Goal: Information Seeking & Learning: Learn about a topic

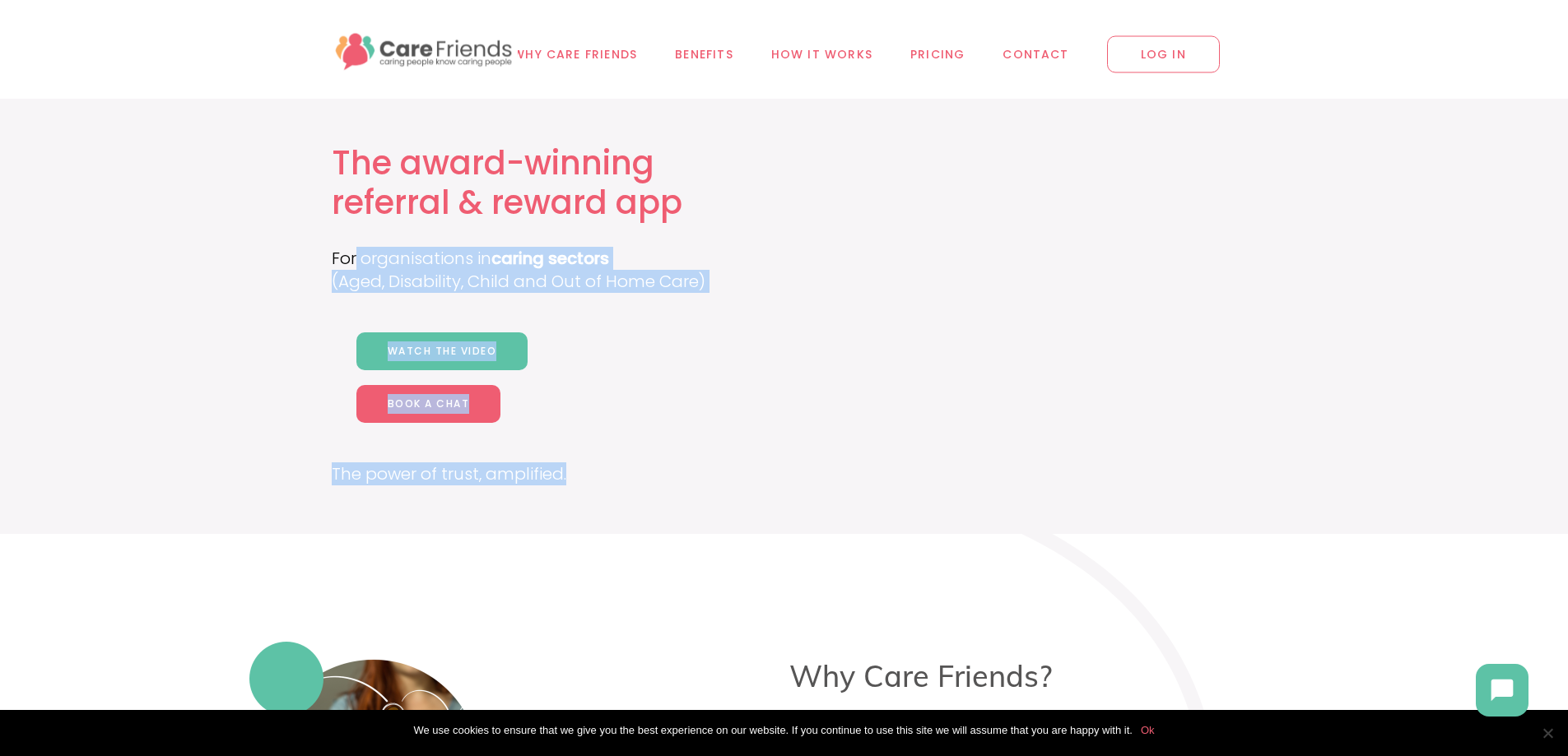
drag, startPoint x: 357, startPoint y: 261, endPoint x: 842, endPoint y: 229, distance: 486.1
click at [842, 229] on div "The award-winning referral & reward app For organisations in caring sectors (Ag…" at bounding box center [784, 316] width 1094 height 435
click at [930, 54] on span "Pricing" at bounding box center [937, 54] width 55 height 19
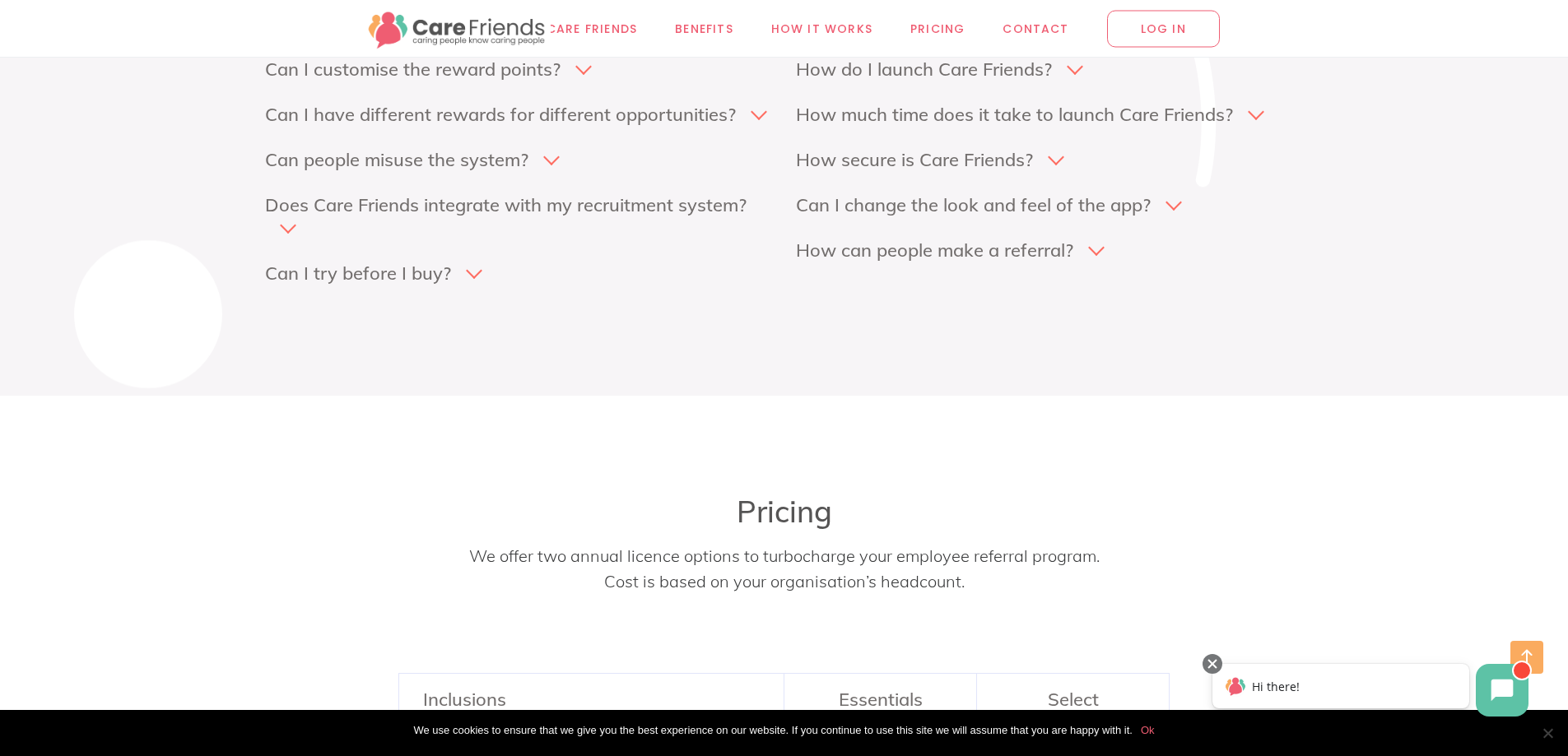
scroll to position [8171, 0]
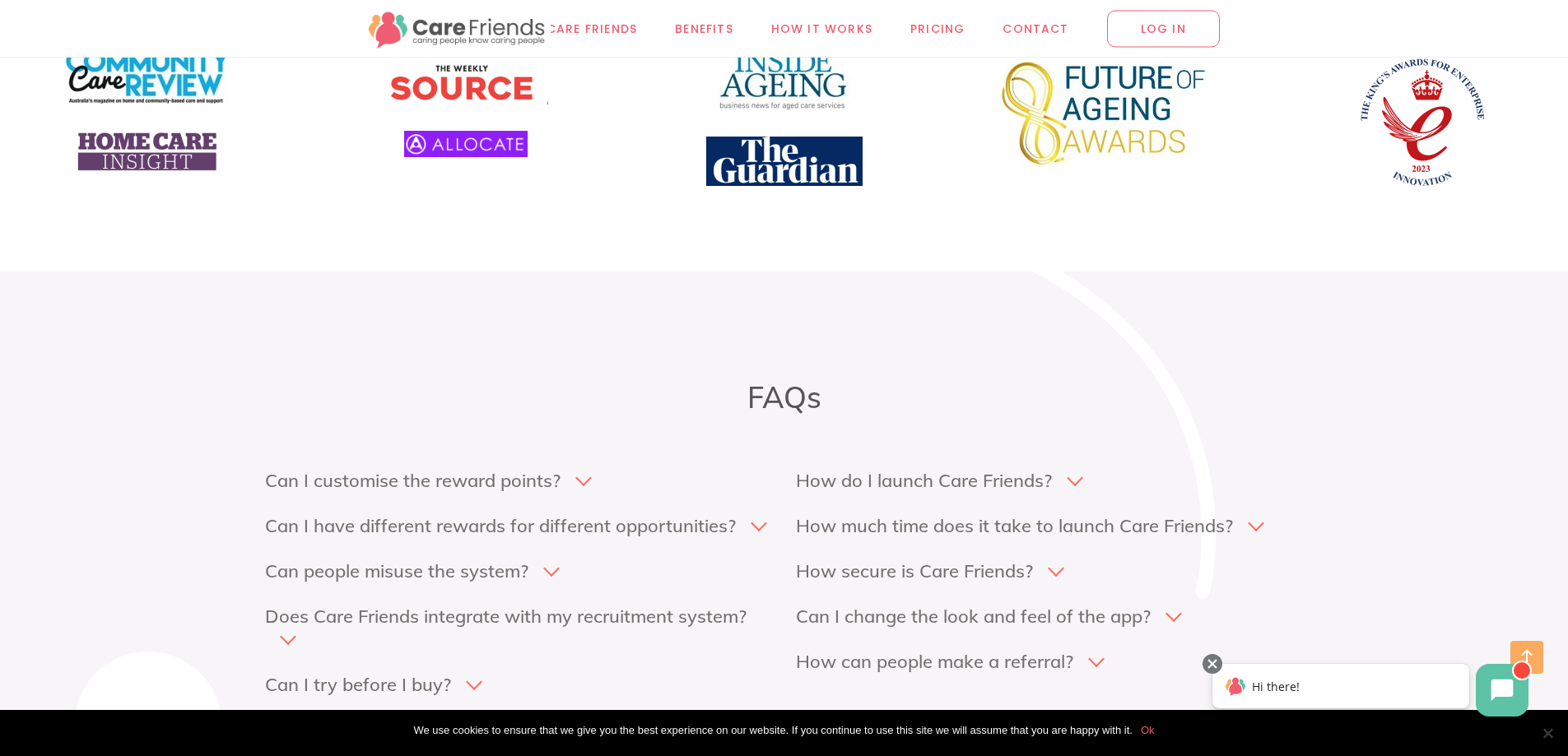
click at [776, 163] on img at bounding box center [784, 161] width 156 height 50
click at [597, 34] on span "Why Care Friends" at bounding box center [575, 27] width 125 height 19
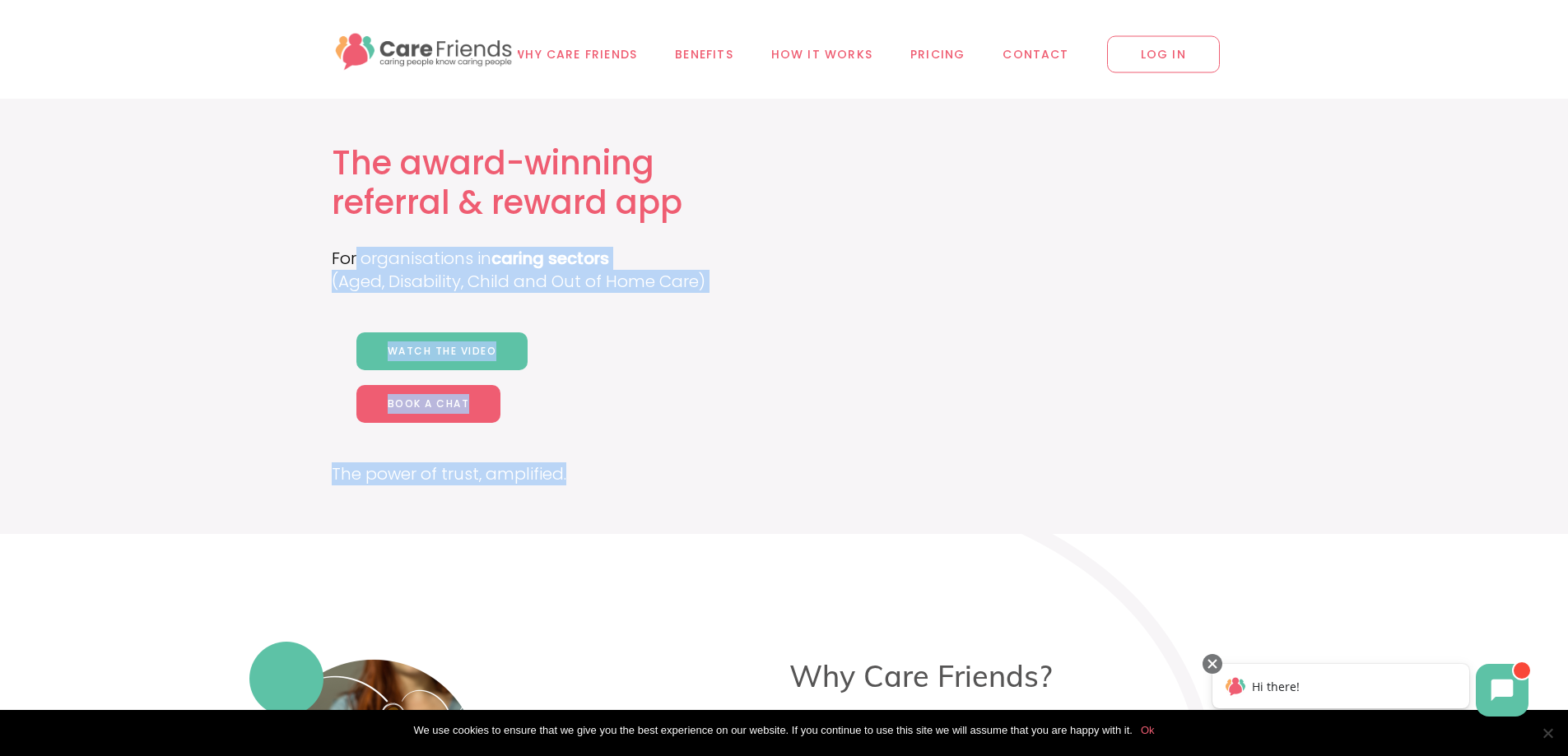
click at [385, 56] on img at bounding box center [425, 50] width 187 height 45
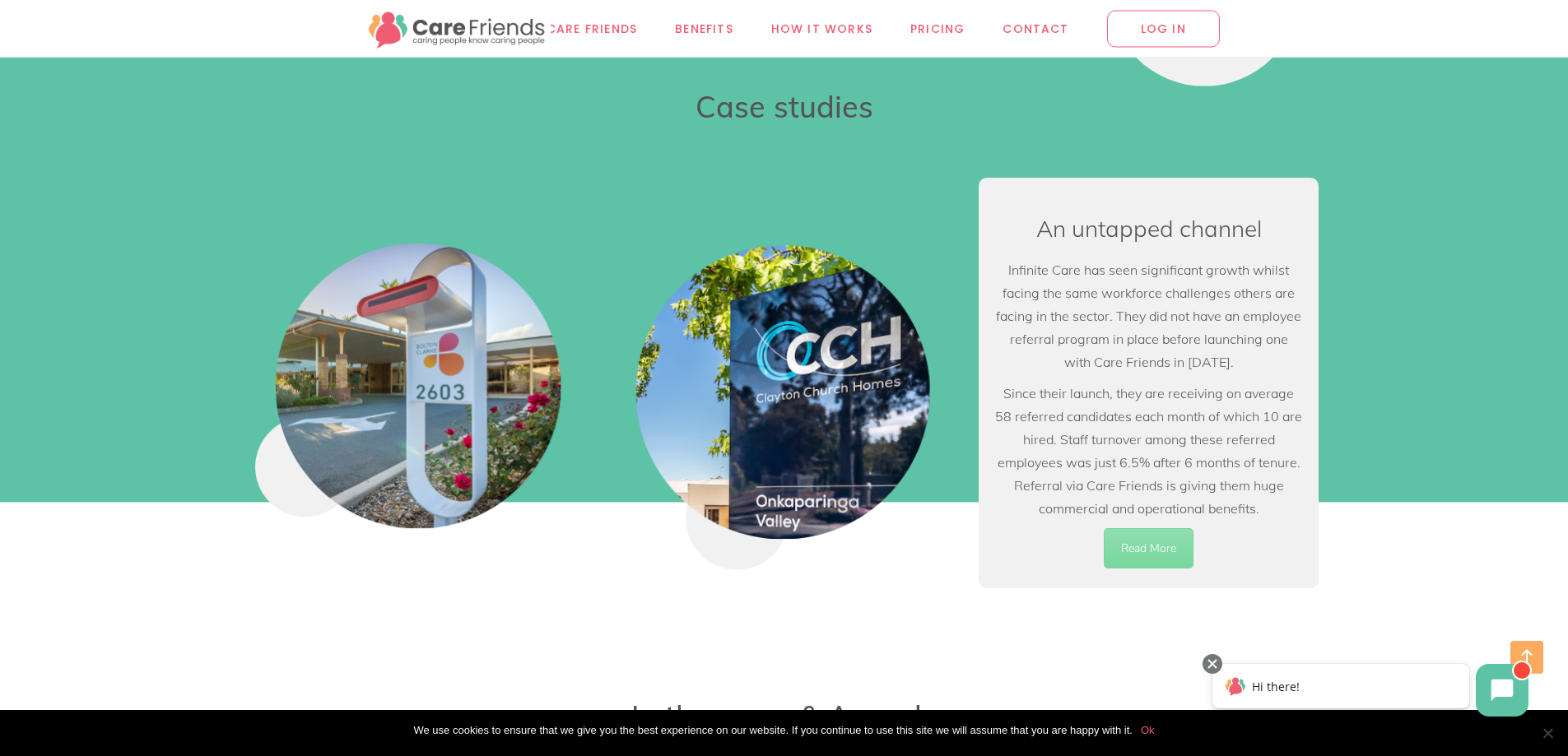
scroll to position [7816, 0]
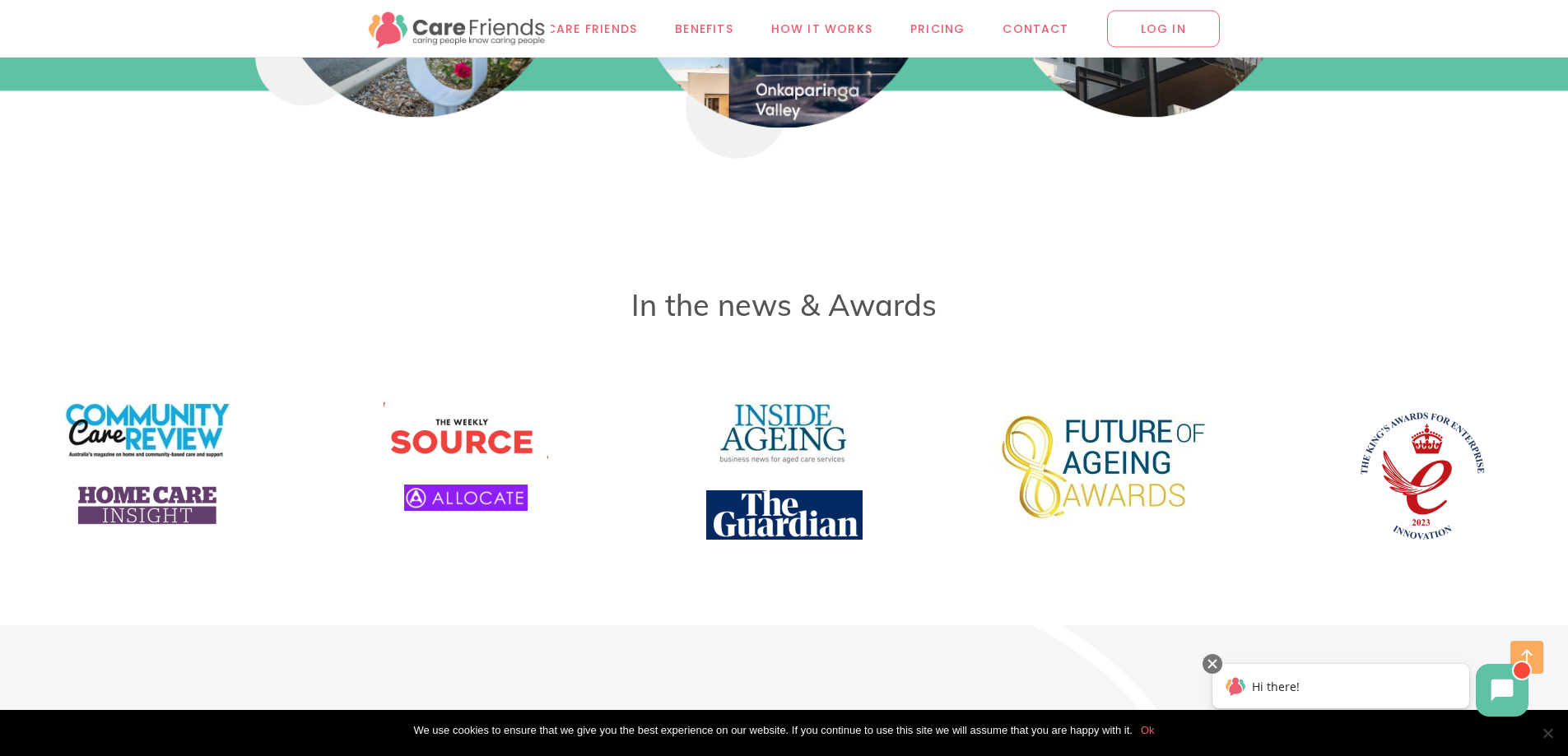
click at [1428, 478] on img at bounding box center [1421, 474] width 144 height 144
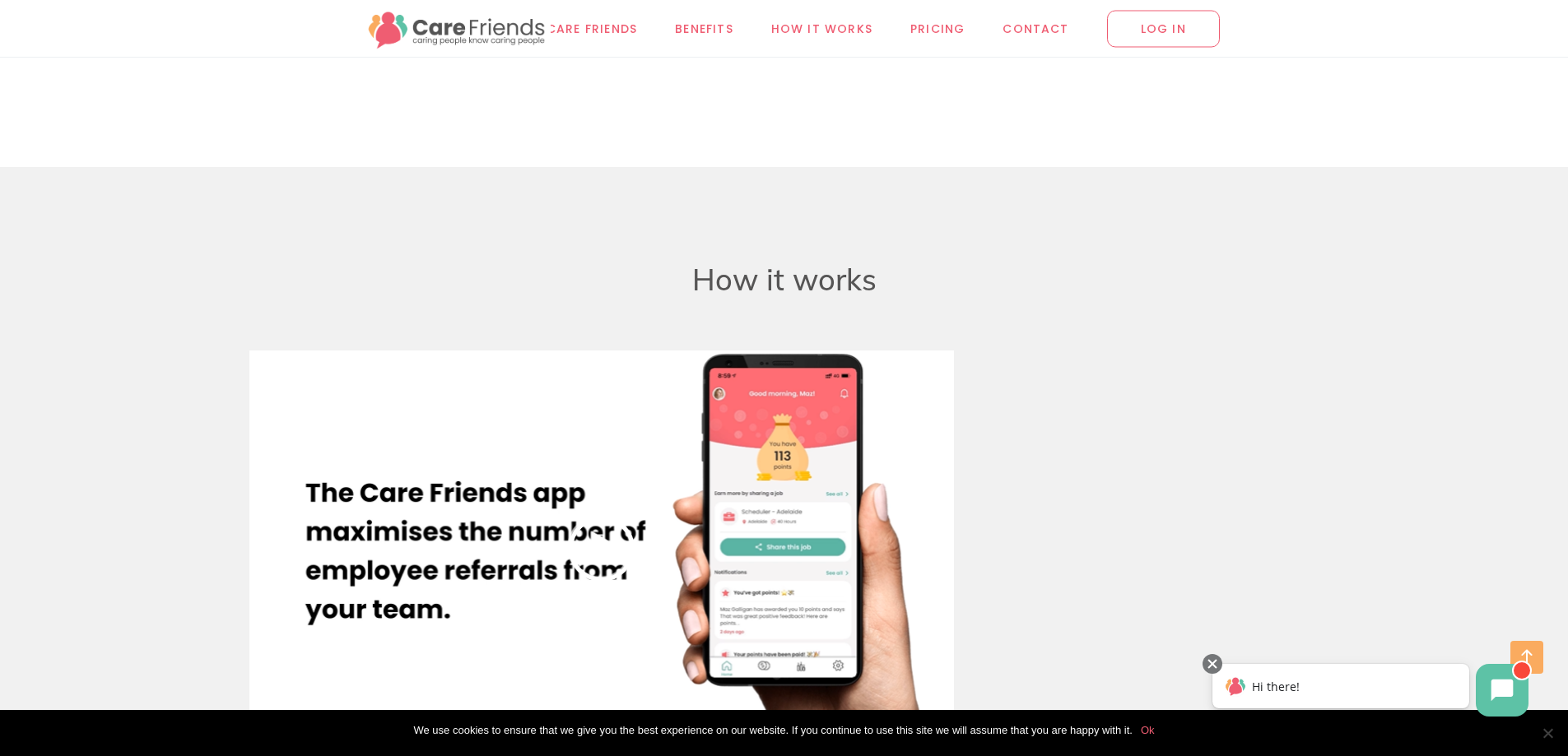
scroll to position [6994, 0]
